Goal: Task Accomplishment & Management: Use online tool/utility

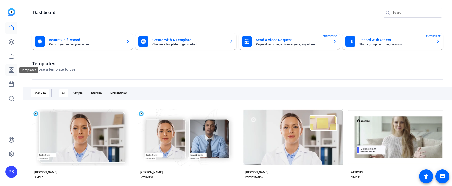
click at [11, 70] on icon at bounding box center [11, 70] width 5 height 5
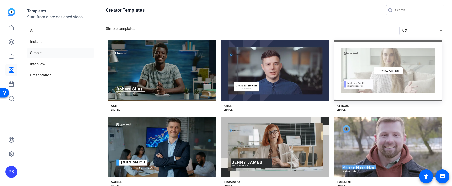
click at [368, 80] on div "Preview Atticus" at bounding box center [389, 70] width 108 height 61
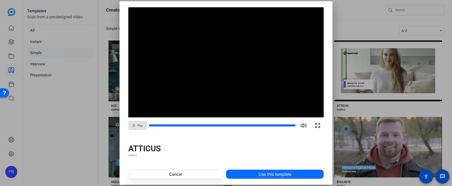
click at [280, 175] on span "Use this template" at bounding box center [275, 174] width 33 height 6
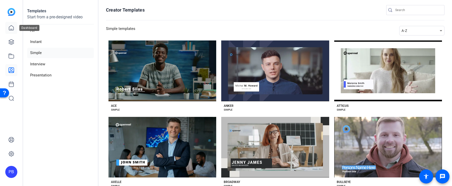
click at [12, 28] on icon at bounding box center [11, 28] width 6 height 6
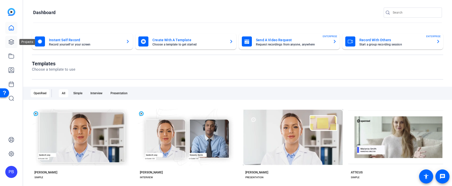
click at [12, 42] on icon at bounding box center [11, 42] width 6 height 6
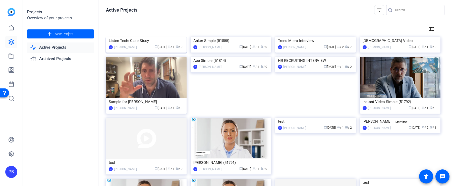
click at [132, 37] on img at bounding box center [146, 37] width 81 height 0
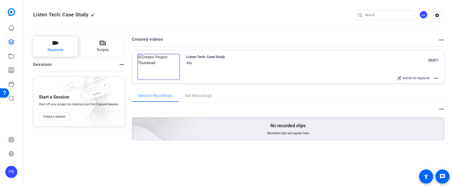
click at [68, 53] on button "Sessions" at bounding box center [55, 46] width 44 height 20
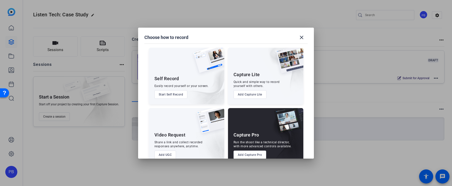
scroll to position [11, 0]
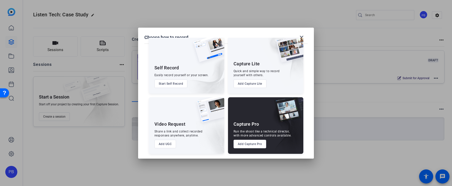
click at [178, 83] on button "Start Self Record" at bounding box center [171, 83] width 33 height 9
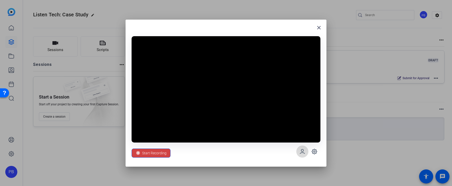
click at [304, 155] on span at bounding box center [303, 152] width 12 height 12
click at [319, 29] on mat-icon "close" at bounding box center [319, 28] width 6 height 6
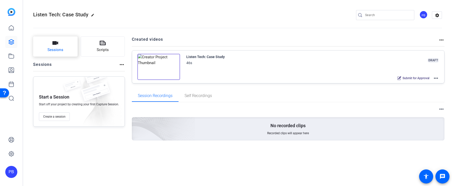
click at [64, 44] on button "Sessions" at bounding box center [55, 46] width 44 height 20
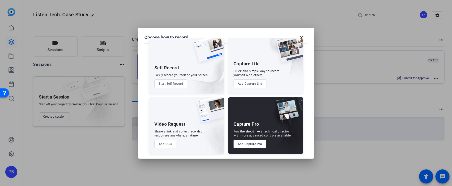
click at [258, 84] on button "Add Capture Lite" at bounding box center [250, 83] width 33 height 9
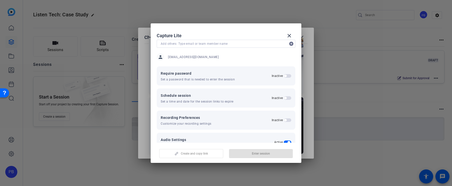
scroll to position [41, 0]
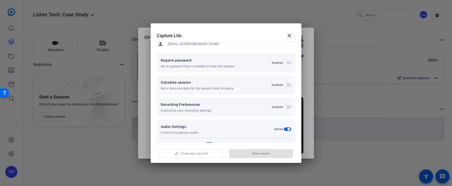
click at [286, 105] on div "Inactive" at bounding box center [282, 107] width 20 height 4
click at [289, 106] on span "button" at bounding box center [288, 107] width 8 height 4
click at [194, 129] on div "Up to 1080p" at bounding box center [186, 129] width 43 height 6
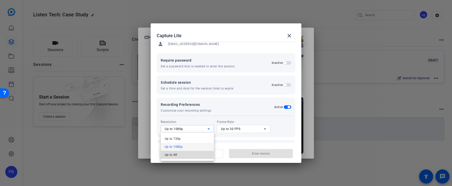
click at [195, 152] on mat-option "Up to 4K" at bounding box center [187, 155] width 53 height 8
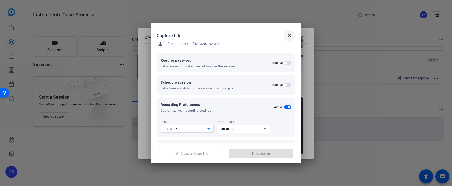
click at [292, 35] on mat-icon "close" at bounding box center [290, 36] width 6 height 6
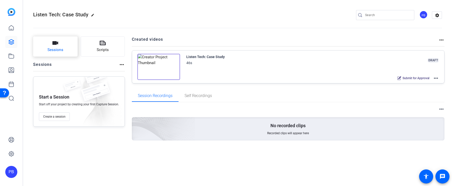
click at [64, 56] on button "Sessions" at bounding box center [55, 46] width 44 height 20
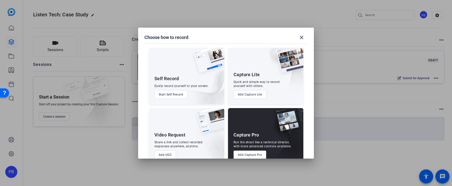
scroll to position [11, 0]
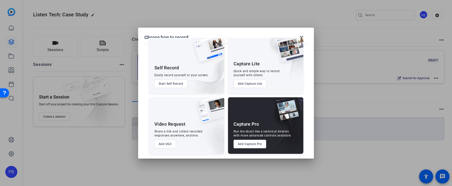
click at [172, 141] on button "Add UGC" at bounding box center [166, 144] width 22 height 9
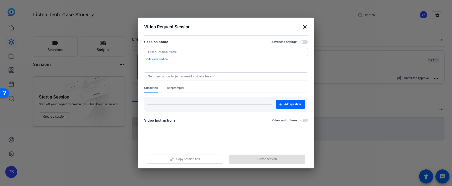
click at [213, 52] on input at bounding box center [226, 52] width 156 height 4
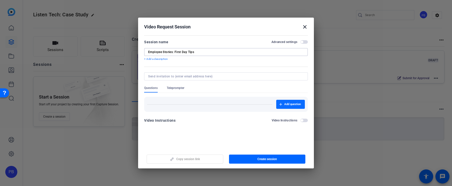
type input "Employee Stories: First Day Tips"
click at [283, 106] on span "button" at bounding box center [291, 104] width 29 height 12
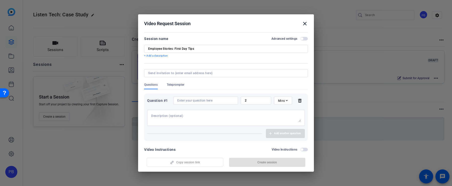
click at [204, 101] on input at bounding box center [205, 101] width 57 height 4
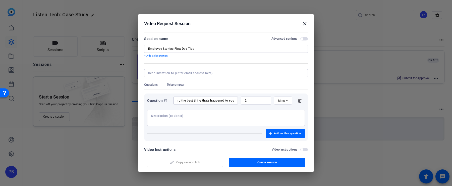
scroll to position [0, 42]
type input "Whats your name and title and the best thing thats happened to you?"
drag, startPoint x: 256, startPoint y: 98, endPoint x: 236, endPoint y: 98, distance: 20.1
click at [236, 98] on div "Question #1 Whats your name and title and the best thing thats happened to you?…" at bounding box center [226, 101] width 158 height 8
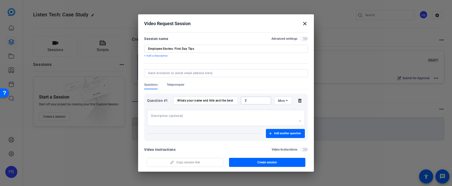
drag, startPoint x: 251, startPoint y: 100, endPoint x: 238, endPoint y: 99, distance: 13.1
click at [238, 99] on div "Question #1 Whats your name and title and the best thing thats happened to you?…" at bounding box center [226, 101] width 158 height 8
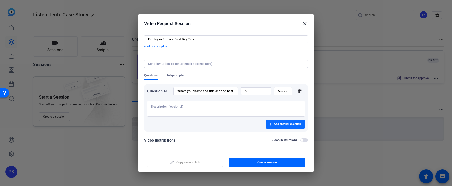
type input "5"
click at [272, 124] on span "button" at bounding box center [285, 124] width 39 height 12
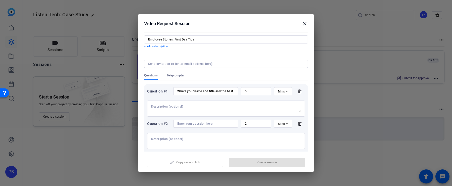
scroll to position [42, 0]
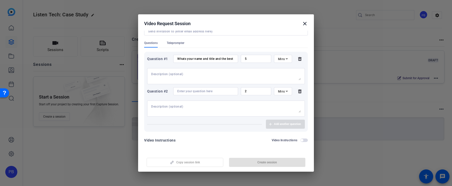
click at [305, 140] on span "button" at bounding box center [305, 141] width 8 height 4
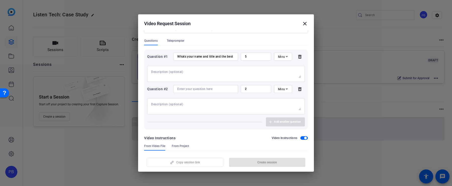
scroll to position [52, 0]
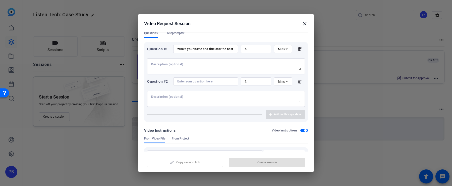
click at [304, 129] on span "button" at bounding box center [305, 131] width 8 height 4
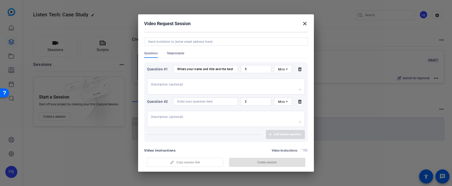
scroll to position [27, 0]
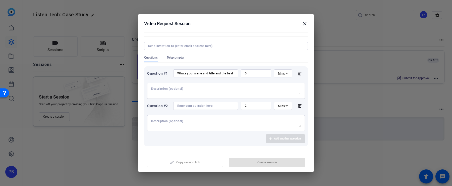
click at [249, 120] on textarea at bounding box center [226, 123] width 150 height 8
click at [215, 103] on div at bounding box center [205, 106] width 57 height 8
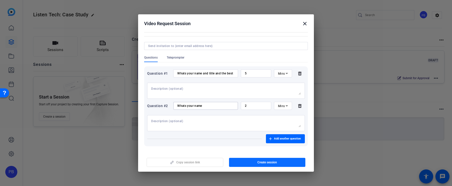
type input "Whats your name"
click at [248, 157] on span "button" at bounding box center [267, 162] width 77 height 12
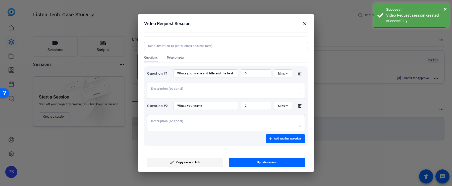
click at [205, 163] on span "button" at bounding box center [185, 162] width 76 height 12
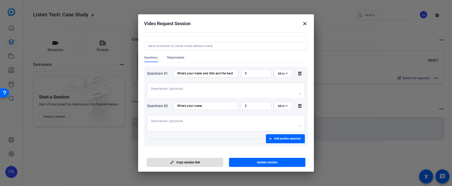
click at [307, 25] on mat-icon "close" at bounding box center [305, 24] width 6 height 6
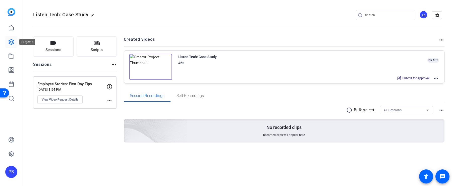
click at [10, 41] on icon at bounding box center [11, 42] width 6 height 6
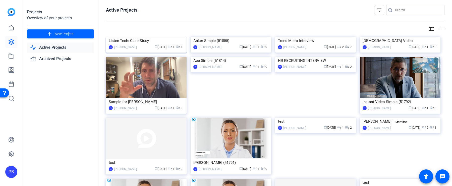
click at [172, 37] on img at bounding box center [146, 37] width 81 height 0
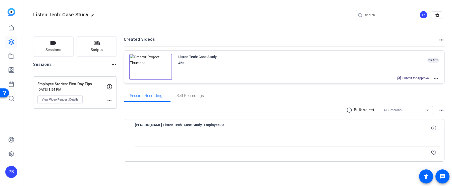
click at [437, 79] on mat-icon "more_horiz" at bounding box center [436, 78] width 6 height 6
click at [431, 82] on span "Edit in Creator" at bounding box center [418, 84] width 35 height 6
click at [12, 43] on icon at bounding box center [11, 42] width 6 height 6
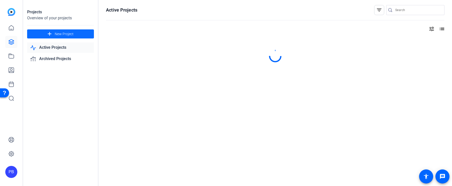
click at [80, 34] on span at bounding box center [60, 34] width 67 height 12
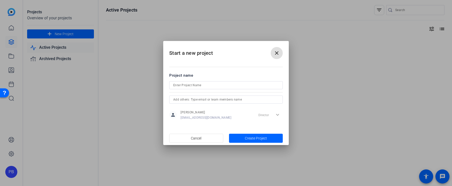
click at [199, 81] on form "Project name person Peter Bradt pbradt@openreel.com Director expand_more" at bounding box center [226, 97] width 114 height 49
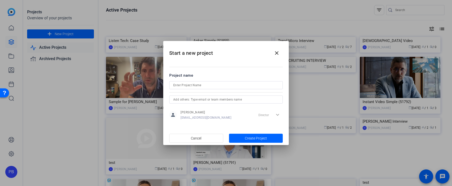
click at [199, 85] on input at bounding box center [226, 85] width 106 height 6
type input "[PERSON_NAME] Interview"
click at [250, 137] on span "Create Project" at bounding box center [256, 138] width 22 height 5
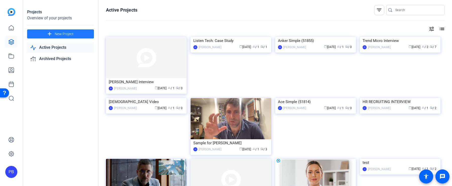
click at [142, 74] on img at bounding box center [146, 57] width 81 height 41
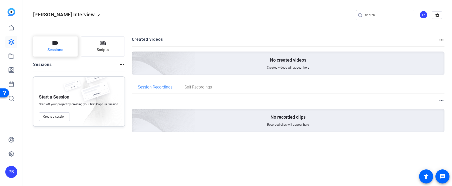
click at [70, 48] on button "Sessions" at bounding box center [55, 46] width 44 height 20
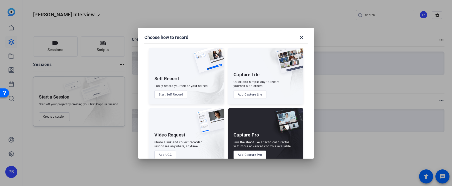
click at [245, 152] on button "Add Capture Pro" at bounding box center [250, 155] width 33 height 9
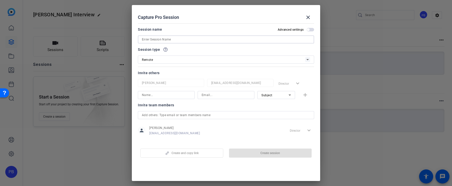
click at [175, 40] on input at bounding box center [226, 39] width 168 height 6
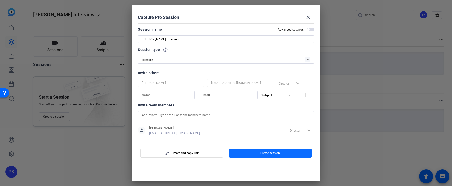
type input "[PERSON_NAME] Interview"
click at [281, 153] on span "button" at bounding box center [270, 153] width 83 height 12
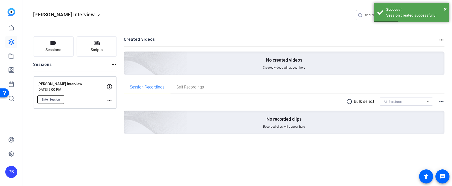
click at [52, 96] on button "Enter Session" at bounding box center [50, 99] width 27 height 9
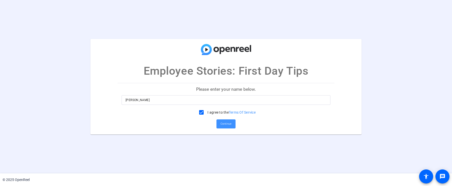
click at [227, 123] on span "Continue" at bounding box center [226, 124] width 11 height 8
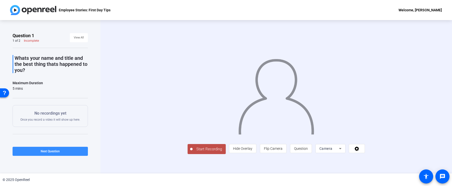
scroll to position [14, 0]
click at [344, 152] on icon at bounding box center [341, 149] width 6 height 6
click at [431, 150] on div at bounding box center [226, 93] width 452 height 186
click at [193, 152] on span "Start Recording" at bounding box center [209, 149] width 33 height 6
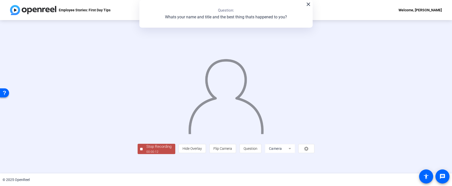
click at [147, 150] on div "Stop Recording" at bounding box center [159, 147] width 25 height 6
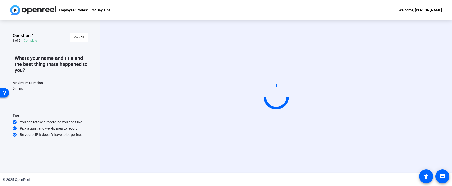
scroll to position [2, 0]
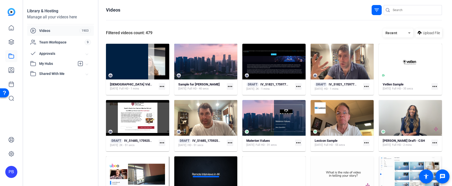
click at [60, 55] on span "Approvals" at bounding box center [62, 53] width 47 height 5
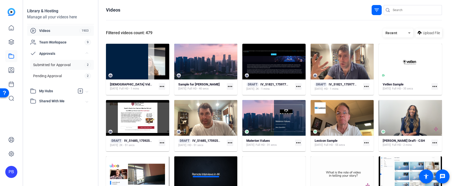
click at [71, 66] on link "Submitted for Approval 2" at bounding box center [62, 65] width 64 height 10
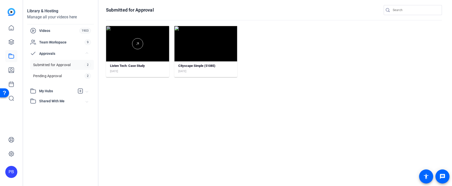
click at [155, 56] on div at bounding box center [137, 44] width 63 height 36
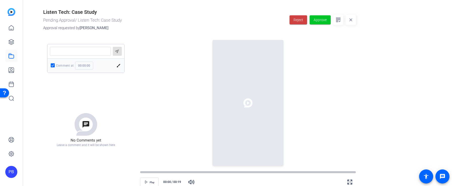
click at [96, 50] on textarea at bounding box center [80, 51] width 53 height 4
type textarea "bad logo !"
click at [84, 65] on input "00:00:00" at bounding box center [84, 66] width 18 height 8
type input "00:02:00"
click at [115, 50] on mat-icon "send" at bounding box center [117, 51] width 6 height 6
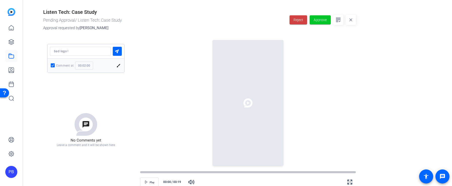
type input "00:00:00"
click at [296, 21] on span "Reject" at bounding box center [299, 19] width 10 height 5
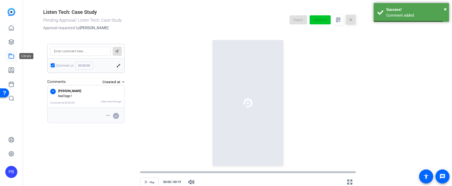
click at [13, 59] on icon at bounding box center [11, 56] width 6 height 6
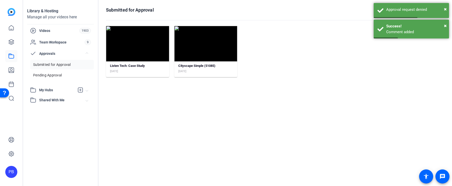
click at [48, 95] on mat-expansion-panel-header "Shared With Me" at bounding box center [60, 100] width 67 height 10
click at [48, 93] on mat-expansion-panel-header "My Hubs" at bounding box center [60, 90] width 67 height 10
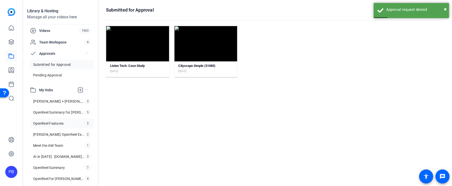
click at [56, 121] on span "OpenReel Features" at bounding box center [48, 123] width 30 height 5
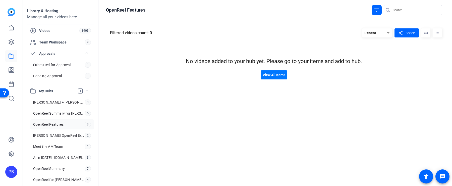
click at [378, 13] on mat-icon "filter_list" at bounding box center [377, 10] width 6 height 6
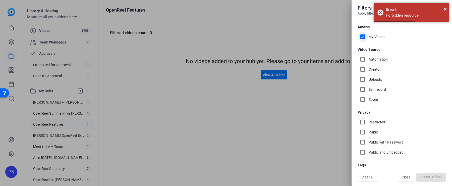
click at [363, 38] on input "My Videos" at bounding box center [363, 37] width 10 height 10
checkbox input "false"
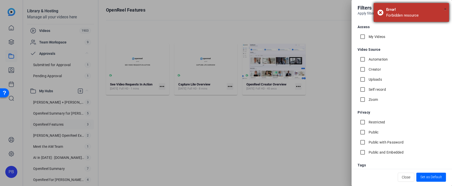
click at [445, 9] on span "×" at bounding box center [445, 9] width 3 height 6
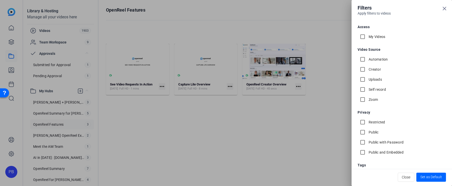
click at [257, 70] on div at bounding box center [226, 93] width 452 height 186
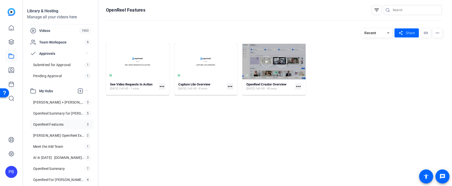
click at [265, 74] on div at bounding box center [274, 62] width 63 height 36
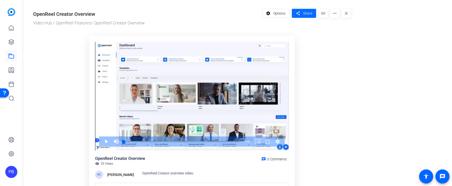
click at [305, 14] on span "Share" at bounding box center [307, 13] width 9 height 5
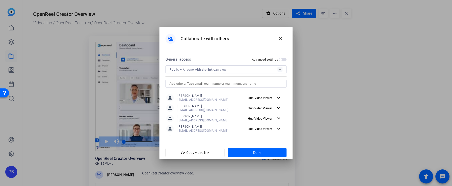
click at [281, 60] on span "button" at bounding box center [281, 59] width 3 height 3
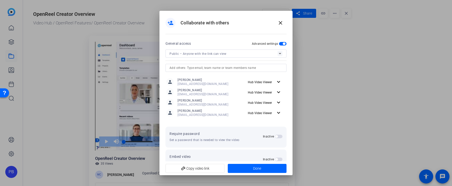
scroll to position [12, 0]
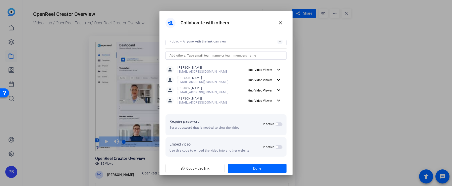
click at [280, 147] on span "button" at bounding box center [279, 147] width 8 height 4
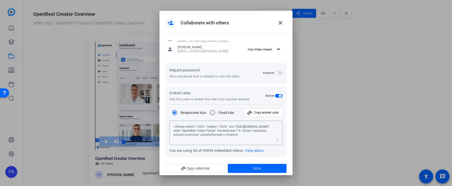
scroll to position [64, 0]
drag, startPoint x: 173, startPoint y: 126, endPoint x: 271, endPoint y: 140, distance: 99.2
click at [274, 140] on div "<iframe width="100%" height="100%" src="https://library.openreel.com/embed/7f7c…" at bounding box center [226, 132] width 113 height 24
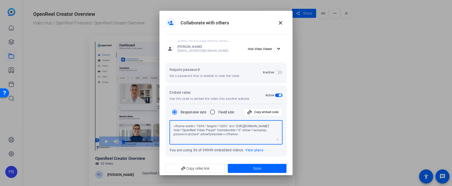
drag, startPoint x: 267, startPoint y: 140, endPoint x: 175, endPoint y: 125, distance: 92.7
click at [175, 125] on textarea "<iframe width="100%" height="100%" src="https://library.openreel.com/embed/7f7c…" at bounding box center [226, 132] width 105 height 16
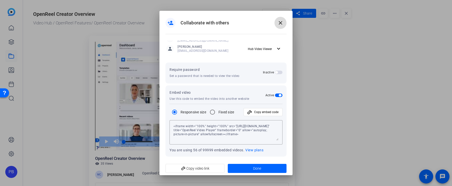
click at [282, 21] on mat-icon "close" at bounding box center [281, 23] width 6 height 6
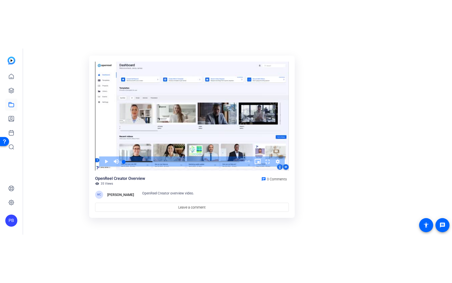
scroll to position [0, 0]
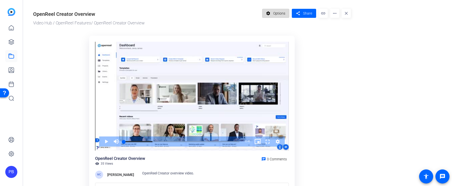
click at [284, 14] on span "Options" at bounding box center [279, 14] width 12 height 10
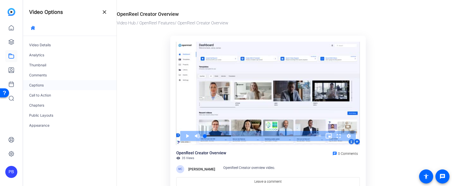
click at [61, 84] on div "Captions" at bounding box center [70, 85] width 94 height 10
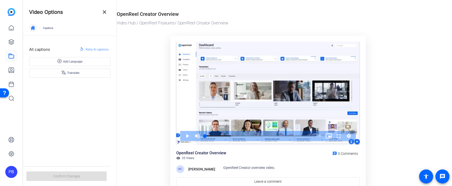
click at [33, 28] on icon "button" at bounding box center [33, 28] width 4 height 4
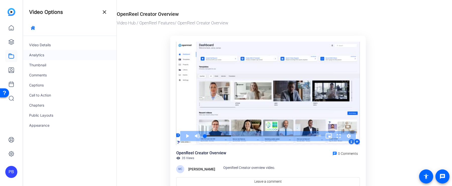
click at [56, 55] on div "Analytics" at bounding box center [70, 55] width 94 height 10
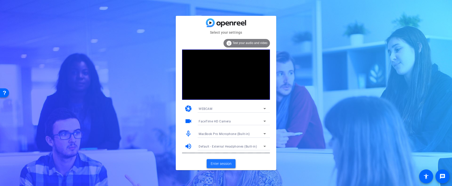
click at [231, 163] on span "Enter session" at bounding box center [221, 163] width 21 height 5
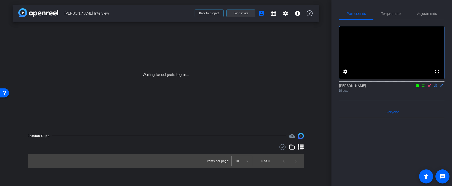
click at [245, 13] on span "Send invite" at bounding box center [241, 13] width 15 height 4
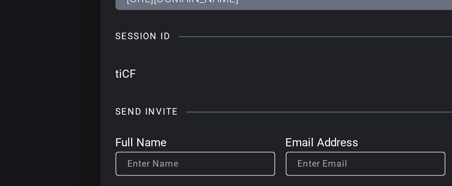
click at [130, 67] on input "tiCF" at bounding box center [214, 67] width 171 height 8
drag, startPoint x: 131, startPoint y: 67, endPoint x: 135, endPoint y: 67, distance: 3.8
click at [135, 67] on input "tiCF" at bounding box center [214, 67] width 171 height 8
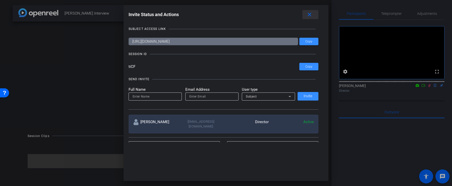
click at [311, 15] on mat-icon "close" at bounding box center [310, 15] width 6 height 6
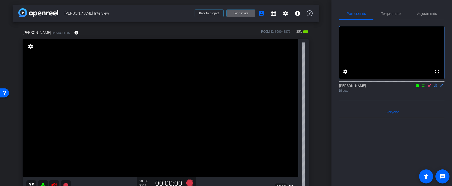
click at [45, 185] on mat-icon at bounding box center [43, 185] width 10 height 10
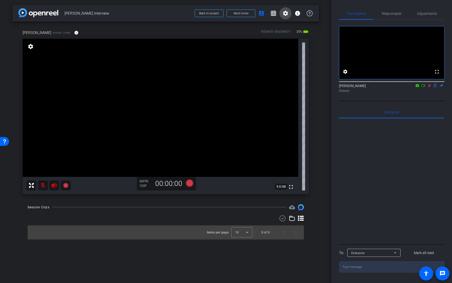
click at [289, 14] on span at bounding box center [286, 13] width 12 height 12
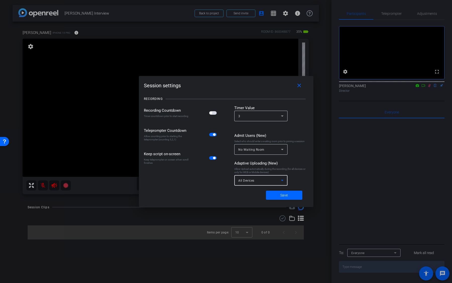
click at [260, 178] on div "All Devices" at bounding box center [260, 180] width 43 height 6
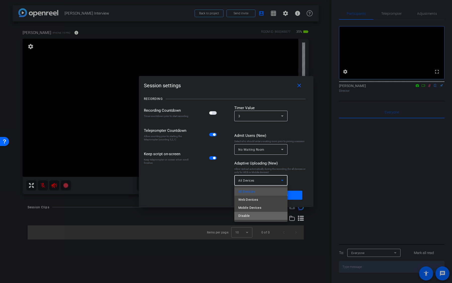
click at [253, 186] on mat-option "Disable" at bounding box center [261, 216] width 53 height 8
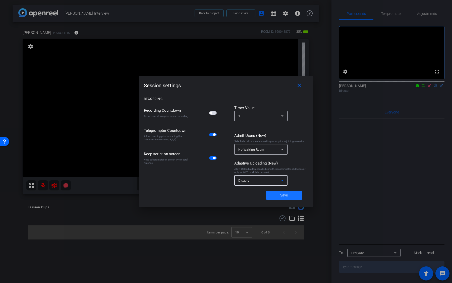
click at [279, 186] on span at bounding box center [284, 195] width 36 height 12
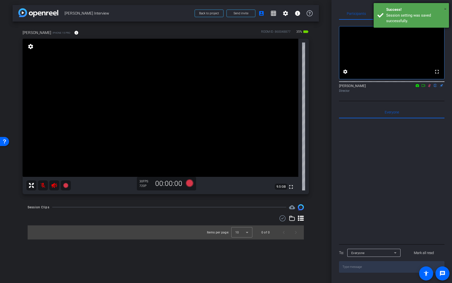
click at [446, 8] on span "×" at bounding box center [445, 9] width 3 height 6
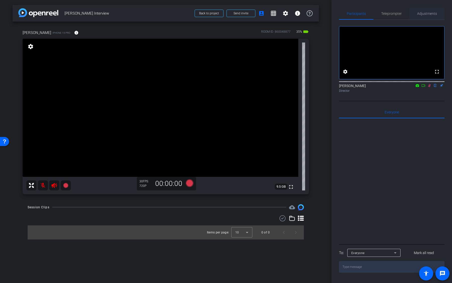
click at [424, 12] on span "Adjustments" at bounding box center [428, 14] width 20 height 4
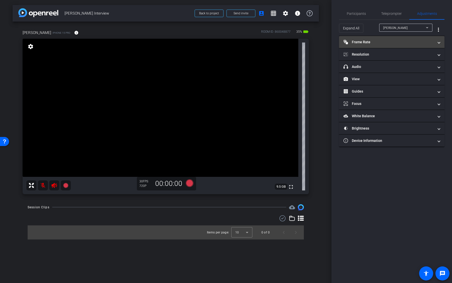
click at [406, 45] on mat-expansion-panel-header "Frame Rate Frame Rate" at bounding box center [392, 42] width 106 height 12
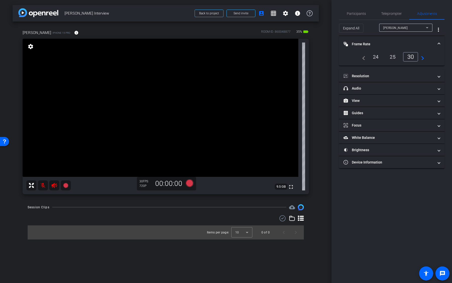
click at [378, 58] on div "24" at bounding box center [376, 57] width 13 height 9
click at [400, 77] on mat-panel-title "Resolution" at bounding box center [389, 75] width 90 height 5
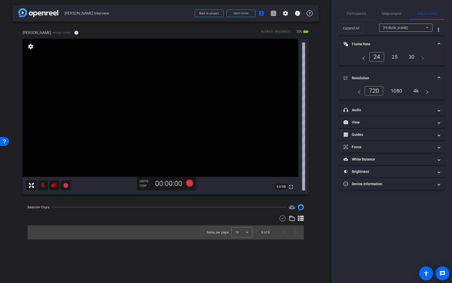
click at [395, 89] on div "1080" at bounding box center [396, 90] width 19 height 9
click at [416, 93] on div "4k" at bounding box center [416, 90] width 13 height 9
click at [403, 114] on mat-expansion-panel-header "headphone icon Audio" at bounding box center [392, 110] width 106 height 12
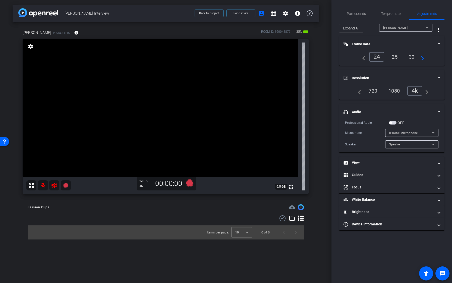
click at [394, 122] on span "button" at bounding box center [393, 123] width 8 height 4
click at [405, 133] on span "iPhone Microphone" at bounding box center [404, 133] width 29 height 4
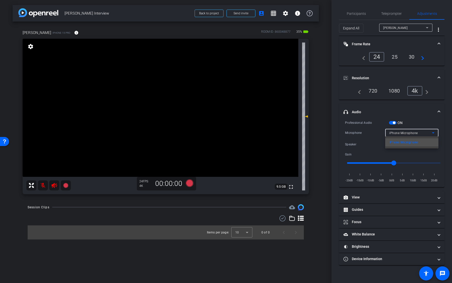
click at [410, 123] on div at bounding box center [226, 141] width 452 height 283
click at [407, 142] on div "Speaker" at bounding box center [411, 144] width 43 height 6
click at [412, 123] on div at bounding box center [226, 141] width 452 height 283
drag, startPoint x: 392, startPoint y: 163, endPoint x: 377, endPoint y: 161, distance: 15.4
type input "-7"
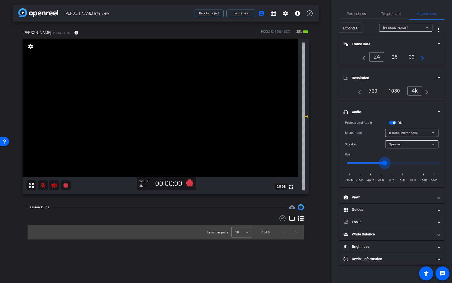
click at [377, 161] on input "range" at bounding box center [394, 162] width 104 height 11
click at [395, 121] on span "button" at bounding box center [394, 122] width 3 height 3
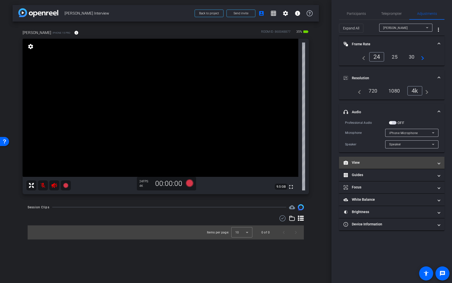
click at [373, 165] on mat-expansion-panel-header "View" at bounding box center [392, 163] width 106 height 12
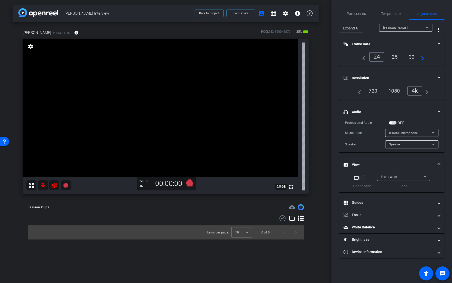
click at [365, 178] on mat-icon "crop_portrait" at bounding box center [364, 178] width 6 height 6
click at [363, 179] on mat-icon "crop_portrait" at bounding box center [364, 178] width 6 height 6
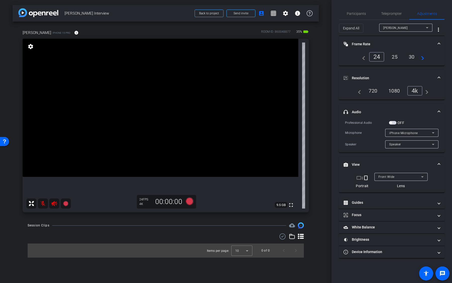
click at [358, 178] on mat-icon "crop_landscape" at bounding box center [359, 178] width 6 height 6
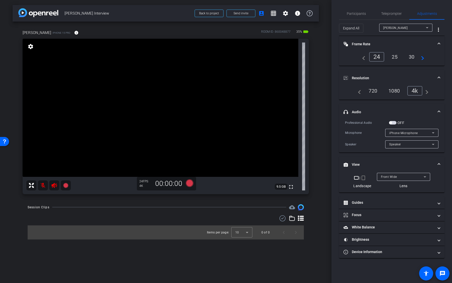
click at [391, 177] on span "Front Wide" at bounding box center [389, 177] width 16 height 4
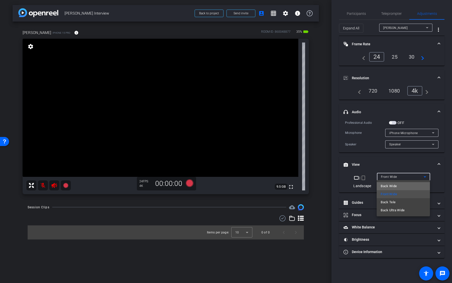
click at [392, 185] on span "Back Wide" at bounding box center [389, 186] width 16 height 6
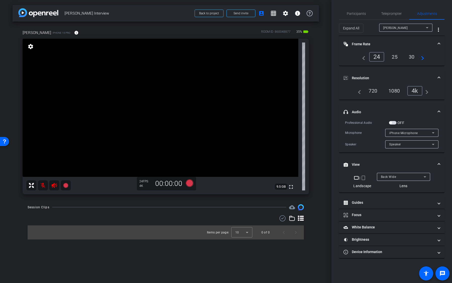
click at [185, 149] on video at bounding box center [161, 108] width 276 height 138
click at [393, 178] on div "Back Wide" at bounding box center [402, 176] width 43 height 6
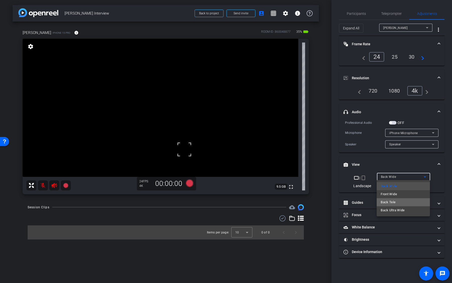
click at [393, 186] on span "Back Tele" at bounding box center [388, 202] width 15 height 6
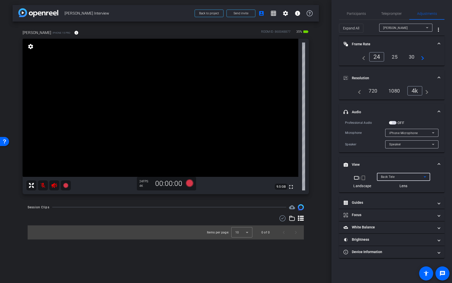
click at [392, 175] on span "Back Tele" at bounding box center [388, 177] width 14 height 4
click at [393, 186] on span "Back Ultra Wide" at bounding box center [393, 210] width 24 height 6
click at [389, 176] on span "Back Ultra Wide" at bounding box center [392, 177] width 23 height 4
click at [389, 176] on div at bounding box center [226, 141] width 452 height 283
click at [389, 176] on span "Back Ultra Wide" at bounding box center [392, 177] width 23 height 4
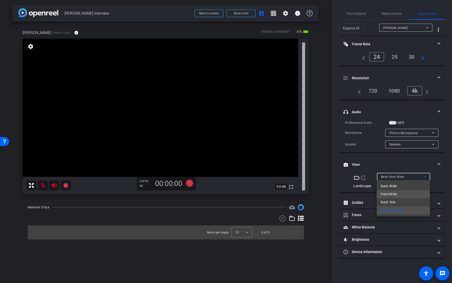
click at [391, 186] on span "Front Wide" at bounding box center [389, 194] width 16 height 6
click at [390, 177] on span "Front Wide" at bounding box center [389, 177] width 16 height 4
click at [390, 185] on span "Back Wide" at bounding box center [389, 186] width 16 height 6
click at [399, 173] on div "Back Wide" at bounding box center [402, 176] width 43 height 6
click at [400, 186] on mat-option "Front Wide" at bounding box center [403, 194] width 53 height 8
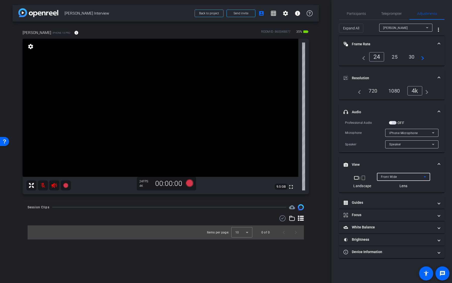
click at [172, 141] on video at bounding box center [161, 108] width 276 height 138
click at [364, 186] on mat-panel-title "White Balance White Balance" at bounding box center [389, 226] width 90 height 5
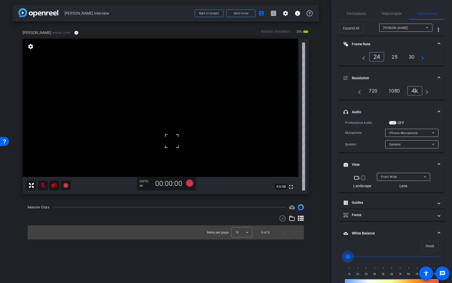
drag, startPoint x: 348, startPoint y: 257, endPoint x: 355, endPoint y: 257, distance: 6.8
click at [355, 186] on input "range" at bounding box center [394, 256] width 104 height 11
drag, startPoint x: 353, startPoint y: 256, endPoint x: 371, endPoint y: 256, distance: 17.1
click at [370, 186] on input "range" at bounding box center [394, 256] width 104 height 11
drag, startPoint x: 370, startPoint y: 255, endPoint x: 389, endPoint y: 255, distance: 19.4
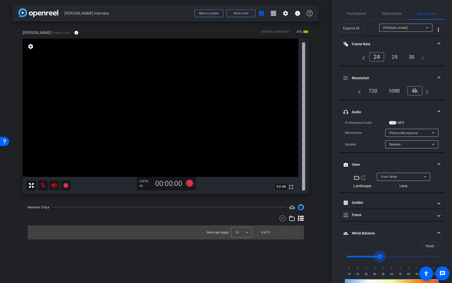
click at [387, 186] on input "range" at bounding box center [394, 256] width 104 height 11
drag, startPoint x: 386, startPoint y: 255, endPoint x: 371, endPoint y: 255, distance: 15.3
click at [373, 186] on input "range" at bounding box center [394, 256] width 104 height 11
click at [432, 186] on span "Reset" at bounding box center [430, 246] width 9 height 10
type input "1000"
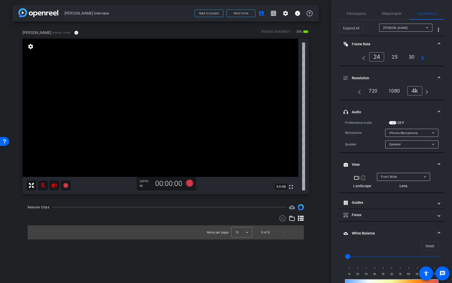
scroll to position [42, 0]
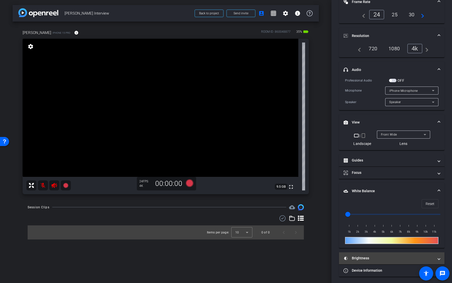
click at [382, 186] on mat-expansion-panel-header "Brightness" at bounding box center [392, 258] width 106 height 12
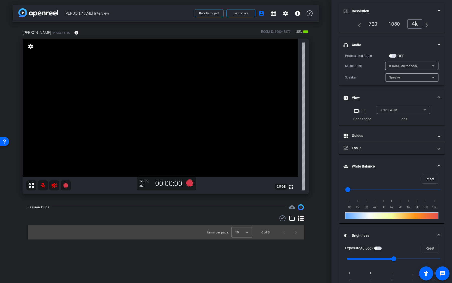
scroll to position [94, 0]
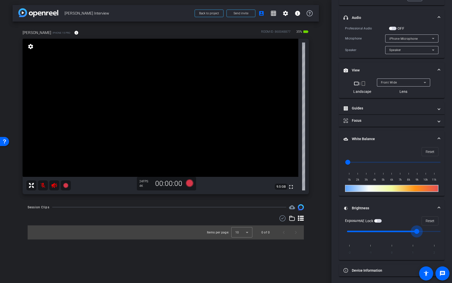
drag, startPoint x: 394, startPoint y: 229, endPoint x: 408, endPoint y: 229, distance: 14.1
click at [408, 186] on input "range" at bounding box center [394, 231] width 104 height 11
drag, startPoint x: 417, startPoint y: 230, endPoint x: 438, endPoint y: 230, distance: 21.1
click at [435, 186] on input "range" at bounding box center [394, 231] width 104 height 11
drag, startPoint x: 439, startPoint y: 230, endPoint x: 379, endPoint y: 231, distance: 59.6
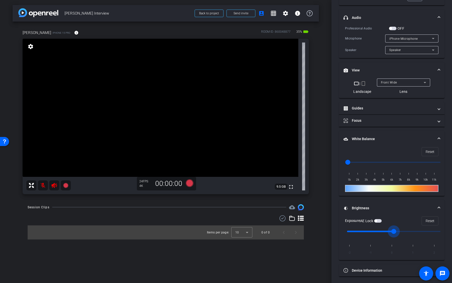
click at [380, 186] on input "range" at bounding box center [394, 231] width 104 height 11
click at [392, 186] on input "range" at bounding box center [394, 231] width 104 height 11
click at [425, 186] on span at bounding box center [430, 221] width 16 height 12
type input "0"
drag, startPoint x: 59, startPoint y: 33, endPoint x: 43, endPoint y: 32, distance: 15.6
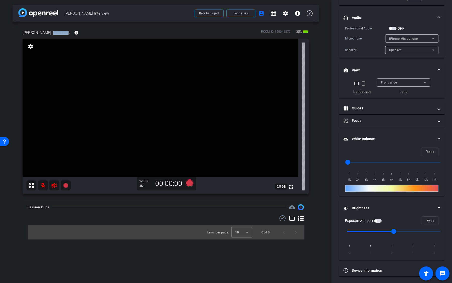
click at [53, 32] on span "iPhone 15 Pro" at bounding box center [62, 33] width 18 height 4
drag, startPoint x: 45, startPoint y: 32, endPoint x: 51, endPoint y: 32, distance: 6.0
click at [53, 32] on span "iPhone 15 Pro" at bounding box center [62, 33] width 18 height 4
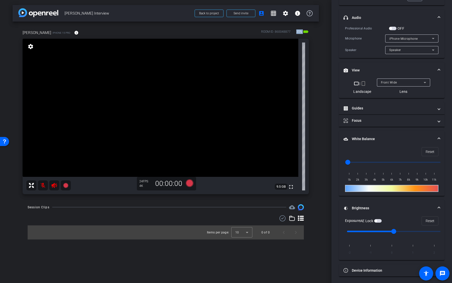
drag, startPoint x: 296, startPoint y: 31, endPoint x: 307, endPoint y: 31, distance: 10.3
click at [307, 31] on div "35% battery_std" at bounding box center [302, 33] width 13 height 8
click at [307, 31] on mat-icon "battery_std" at bounding box center [306, 32] width 6 height 6
click at [74, 33] on mat-icon "info" at bounding box center [76, 32] width 5 height 5
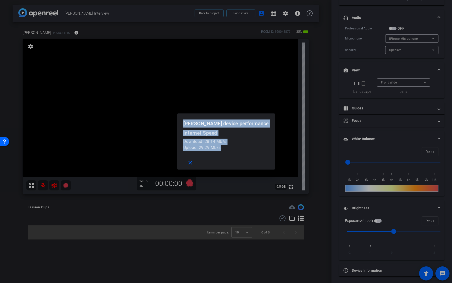
drag, startPoint x: 232, startPoint y: 148, endPoint x: 186, endPoint y: 125, distance: 51.4
click at [0, 0] on openreel-performance-screen-popup "[PERSON_NAME] device performance Internet Speed Download: 28.14 Mb/s Upload: 29…" at bounding box center [0, 0] width 0 height 0
click at [194, 163] on mat-icon "close" at bounding box center [190, 163] width 6 height 6
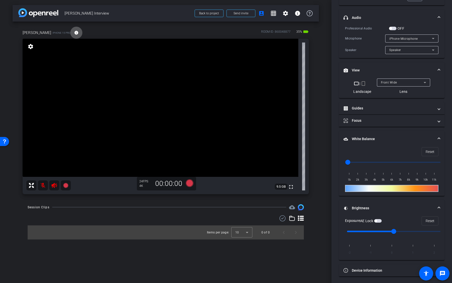
scroll to position [0, 0]
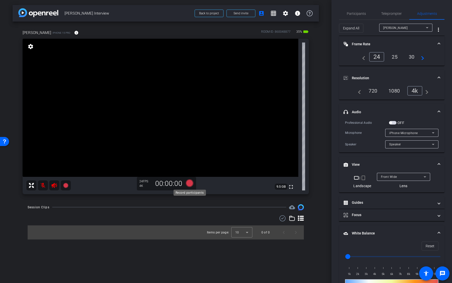
click at [190, 184] on icon at bounding box center [190, 183] width 8 height 8
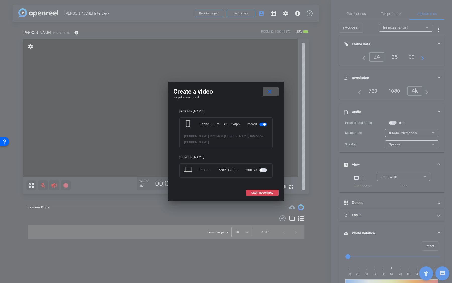
click at [252, 186] on span "START RECORDING" at bounding box center [263, 193] width 22 height 3
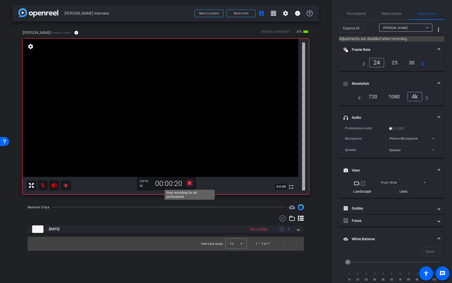
click at [191, 185] on icon at bounding box center [190, 182] width 12 height 9
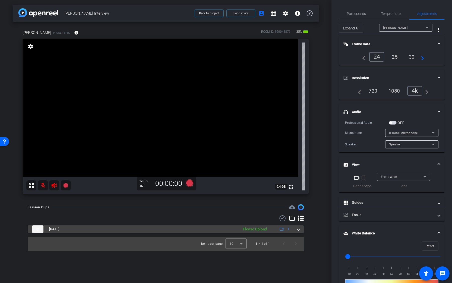
click at [239, 186] on div "[DATE] Please Upload 1" at bounding box center [164, 229] width 265 height 8
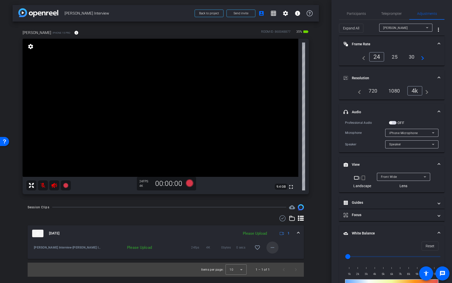
click at [271, 186] on mat-icon "more_horiz" at bounding box center [273, 247] width 6 height 6
click at [273, 186] on span "Upload" at bounding box center [281, 258] width 20 height 6
click at [394, 20] on div "Expand All [PERSON_NAME] more_vert" at bounding box center [392, 28] width 106 height 16
click at [393, 13] on span "Teleprompter" at bounding box center [392, 14] width 21 height 4
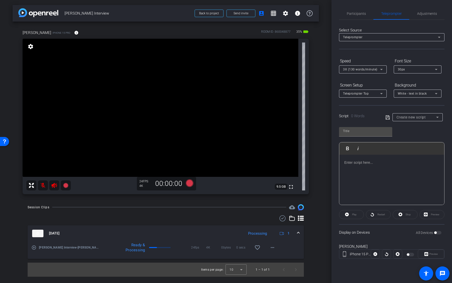
click at [411, 186] on div at bounding box center [411, 255] width 9 height 4
click at [439, 186] on div "All Devices" at bounding box center [429, 232] width 26 height 5
click at [429, 118] on div "Create new script" at bounding box center [417, 117] width 40 height 6
click at [425, 129] on mat-option "Create new script" at bounding box center [418, 127] width 50 height 8
click at [420, 119] on span "Create new script" at bounding box center [411, 117] width 29 height 4
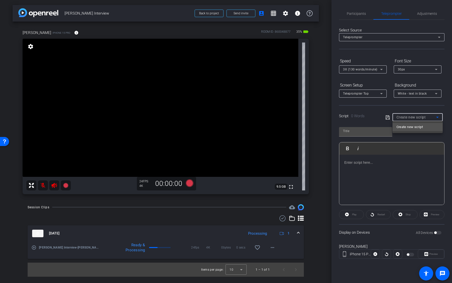
click at [417, 128] on span "Create new script" at bounding box center [410, 127] width 26 height 6
click at [381, 167] on div at bounding box center [392, 180] width 105 height 50
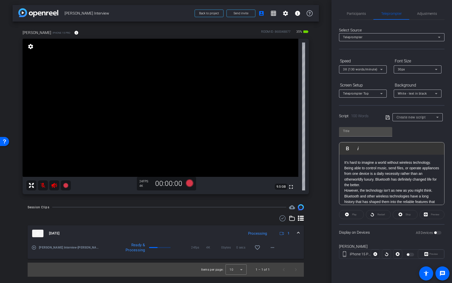
scroll to position [22, 0]
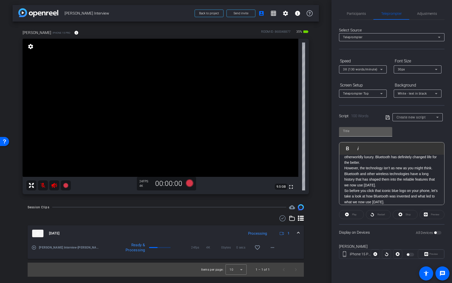
click at [377, 134] on div at bounding box center [365, 131] width 45 height 8
click at [377, 131] on input "text" at bounding box center [365, 131] width 45 height 6
type input "script"
click at [387, 120] on icon at bounding box center [388, 117] width 5 height 6
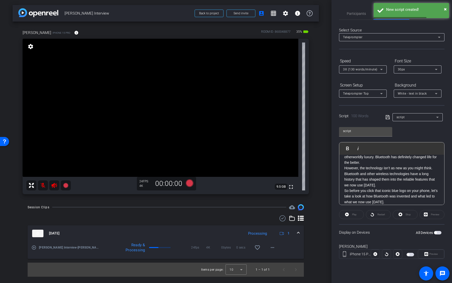
click at [437, 186] on span "button" at bounding box center [436, 232] width 3 height 3
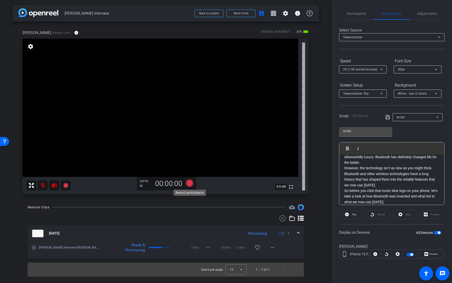
click at [189, 185] on icon at bounding box center [190, 183] width 8 height 8
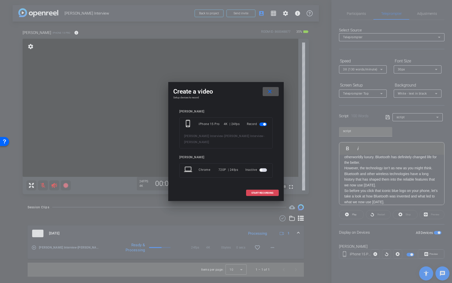
click at [263, 186] on span "START RECORDING" at bounding box center [263, 193] width 22 height 3
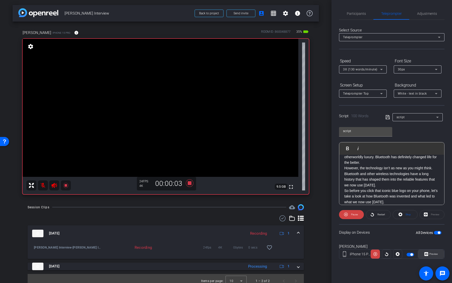
click at [429, 186] on span "Preview" at bounding box center [434, 253] width 10 height 7
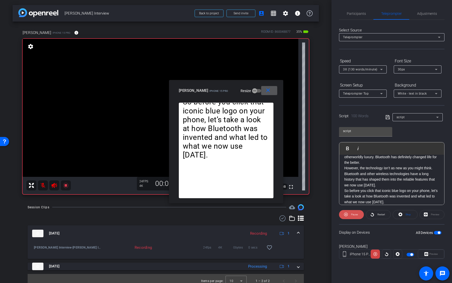
click at [351, 186] on span "Pause" at bounding box center [354, 214] width 8 height 7
drag, startPoint x: 294, startPoint y: 89, endPoint x: 343, endPoint y: 95, distance: 49.4
click at [343, 95] on div "arrow_back [PERSON_NAME] Interview Back to project Send invite account_box grid…" at bounding box center [226, 141] width 452 height 283
click at [269, 91] on mat-icon "close" at bounding box center [268, 90] width 6 height 6
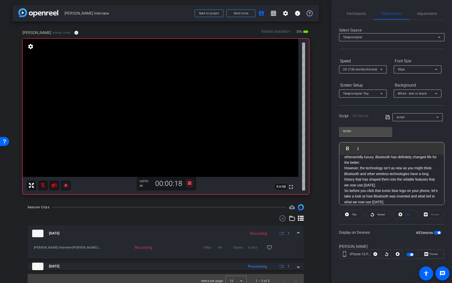
click at [412, 186] on span "button" at bounding box center [412, 254] width 3 height 3
click at [190, 184] on icon at bounding box center [190, 183] width 8 height 8
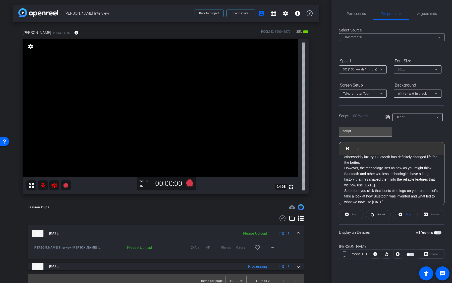
scroll to position [5, 0]
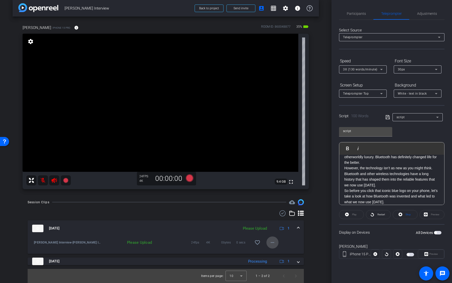
click at [275, 186] on mat-icon "more_horiz" at bounding box center [273, 242] width 6 height 6
click at [279, 186] on span "Upload" at bounding box center [281, 253] width 20 height 6
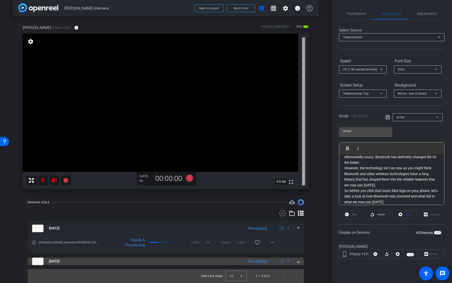
click at [275, 186] on mat-panel-description "Processing 1" at bounding box center [270, 261] width 48 height 8
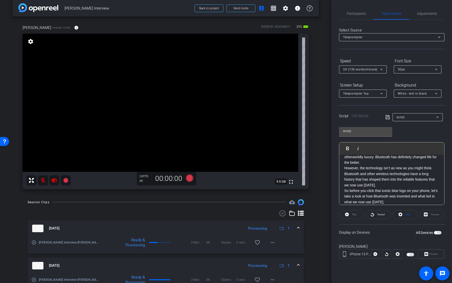
scroll to position [31, 0]
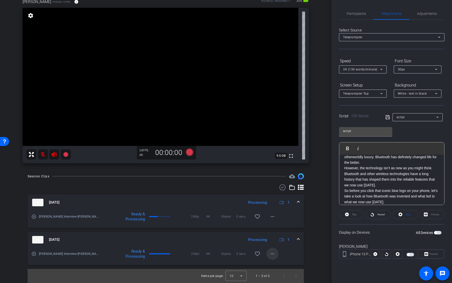
click at [275, 186] on span at bounding box center [273, 254] width 12 height 12
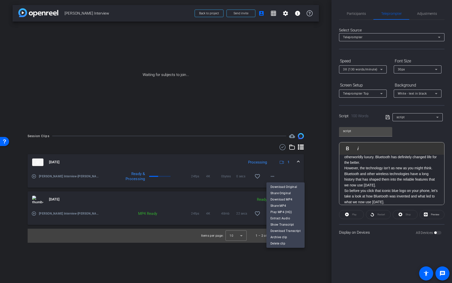
scroll to position [0, 0]
click at [296, 186] on span "Show Transcript" at bounding box center [286, 224] width 30 height 6
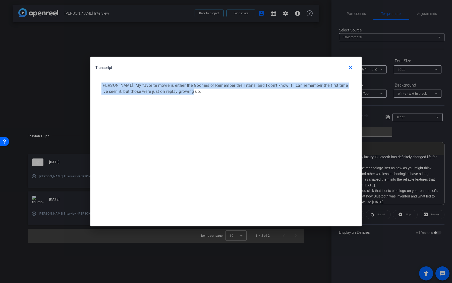
drag, startPoint x: 217, startPoint y: 97, endPoint x: 97, endPoint y: 82, distance: 121.3
click at [97, 82] on div "[PERSON_NAME]. My favorite movie is either the Goonies or Remember the Titans, …" at bounding box center [226, 88] width 261 height 22
click at [208, 95] on div "[PERSON_NAME]. My favorite movie is either the Goonies or Remember the Titans, …" at bounding box center [226, 88] width 261 height 22
drag, startPoint x: 216, startPoint y: 95, endPoint x: 87, endPoint y: 83, distance: 129.7
click at [87, 83] on div "Transcript close [PERSON_NAME]. My favorite movie is either the Goonies or Reme…" at bounding box center [226, 141] width 452 height 283
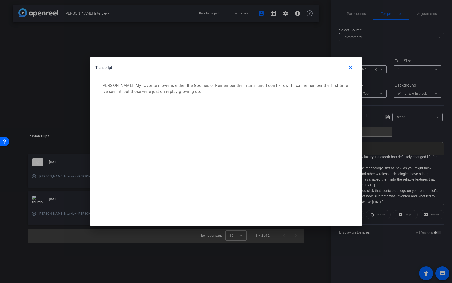
click at [124, 90] on p "[PERSON_NAME]. My favorite movie is either the Goonies or Remember the Titans, …" at bounding box center [226, 88] width 248 height 12
click at [351, 69] on mat-icon "close" at bounding box center [351, 68] width 6 height 6
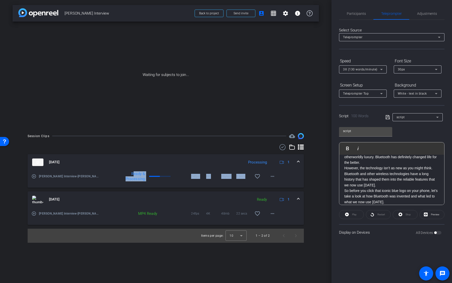
drag, startPoint x: 146, startPoint y: 182, endPoint x: 131, endPoint y: 173, distance: 17.5
click at [131, 173] on div "play_circle_outline [PERSON_NAME] Interview-[PERSON_NAME] Interview-[PERSON_NAM…" at bounding box center [166, 178] width 277 height 17
click at [131, 173] on div "Ready & Processing" at bounding box center [134, 176] width 27 height 10
click at [273, 186] on mat-icon "more_horiz" at bounding box center [273, 213] width 6 height 6
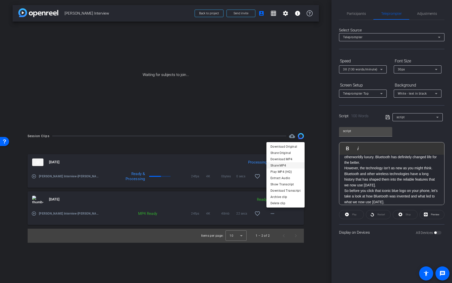
click at [286, 167] on span "Share MP4" at bounding box center [286, 165] width 30 height 6
